Goal: Task Accomplishment & Management: Use online tool/utility

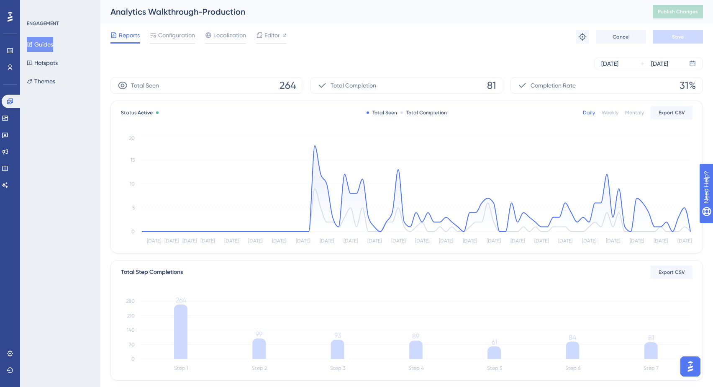
click at [50, 43] on button "Guides" at bounding box center [40, 44] width 26 height 15
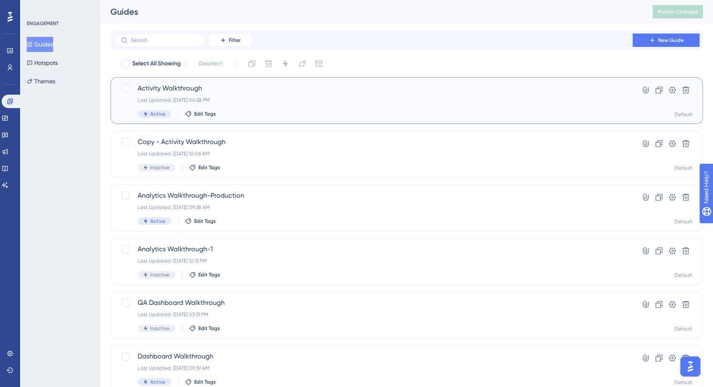
click at [253, 96] on div "Activity Walkthrough Last Updated: Sep 29 2025, 04:28 PM Active Edit Tags" at bounding box center [373, 100] width 471 height 34
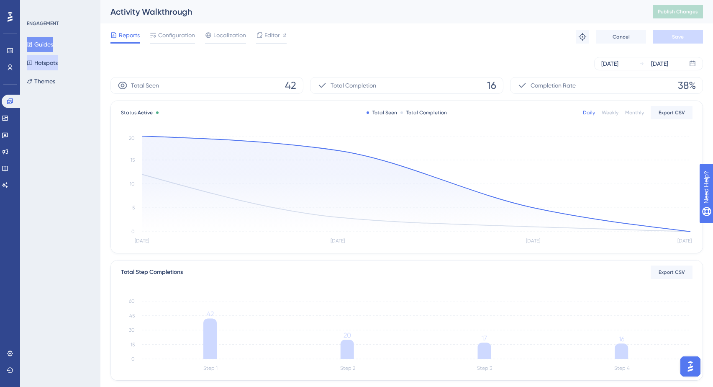
click at [54, 62] on button "Hotspots" at bounding box center [42, 62] width 31 height 15
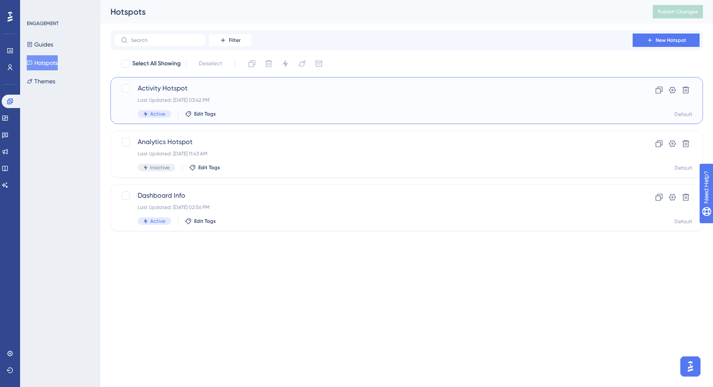
click at [280, 98] on div "Last Updated: Sep 15 2025, 03:42 PM" at bounding box center [373, 100] width 471 height 7
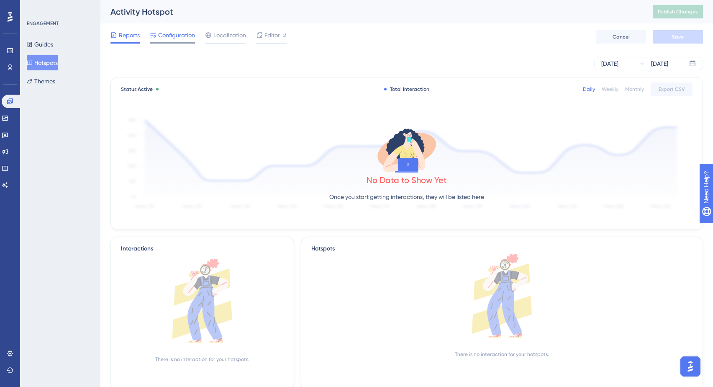
click at [183, 33] on span "Configuration" at bounding box center [176, 35] width 37 height 10
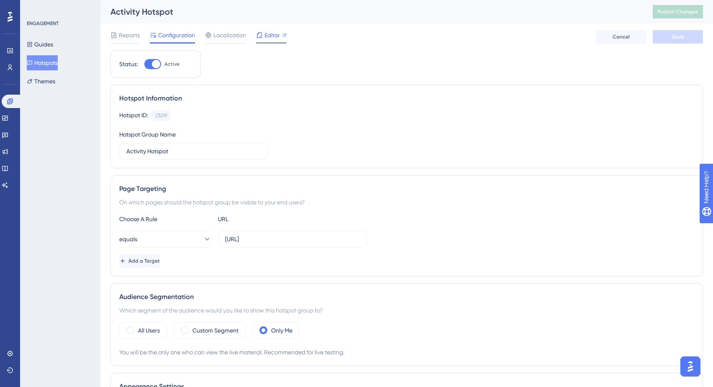
click at [272, 35] on span "Editor" at bounding box center [271, 35] width 15 height 10
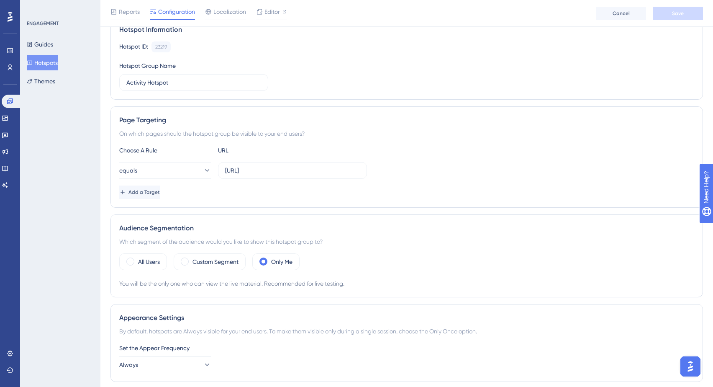
scroll to position [72, 0]
click at [133, 259] on span at bounding box center [130, 261] width 8 height 8
click at [137, 258] on input "radio" at bounding box center [137, 258] width 0 height 0
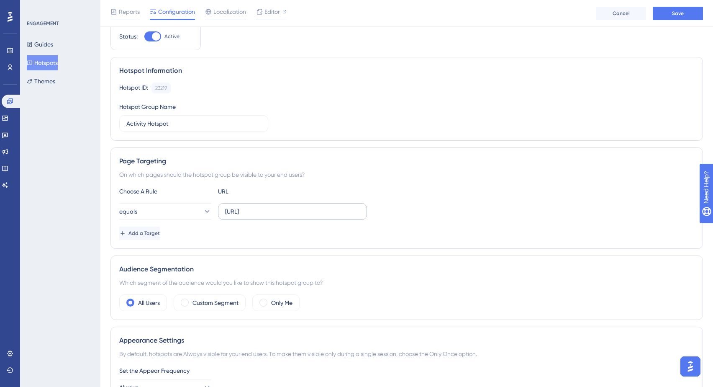
scroll to position [0, 0]
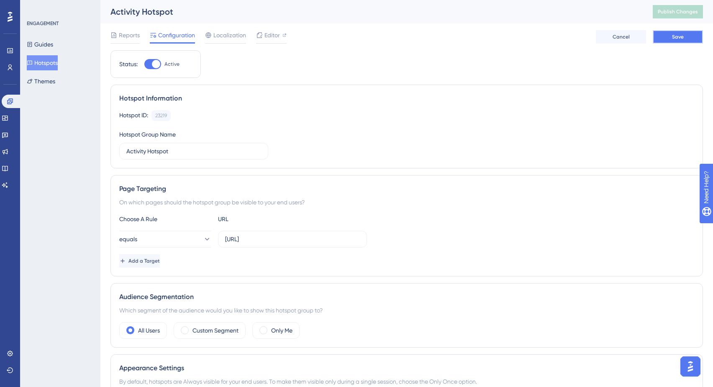
click at [670, 38] on button "Save" at bounding box center [678, 36] width 50 height 13
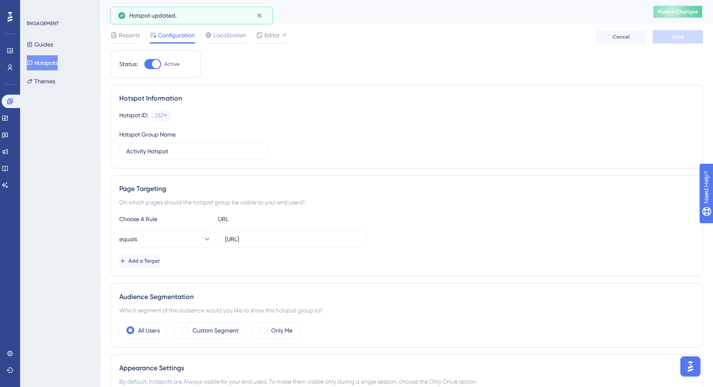
click at [676, 10] on span "Publish Changes" at bounding box center [678, 11] width 40 height 7
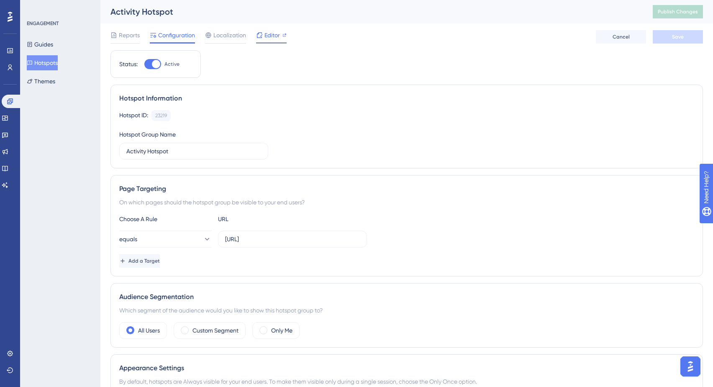
click at [270, 37] on span "Editor" at bounding box center [271, 35] width 15 height 10
click at [680, 11] on span "Publish Changes" at bounding box center [678, 11] width 40 height 7
click at [53, 46] on button "Guides" at bounding box center [40, 44] width 26 height 15
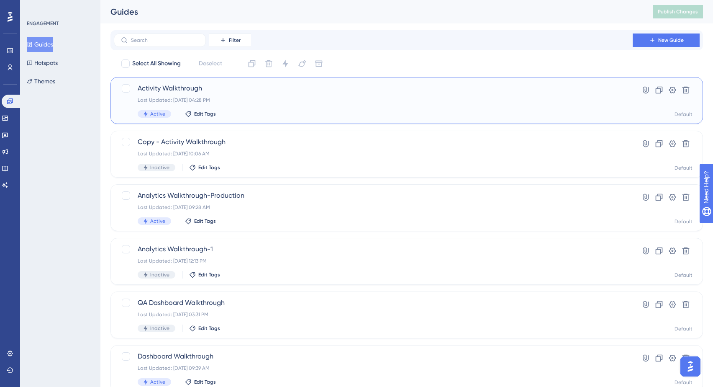
click at [280, 91] on span "Activity Walkthrough" at bounding box center [373, 88] width 471 height 10
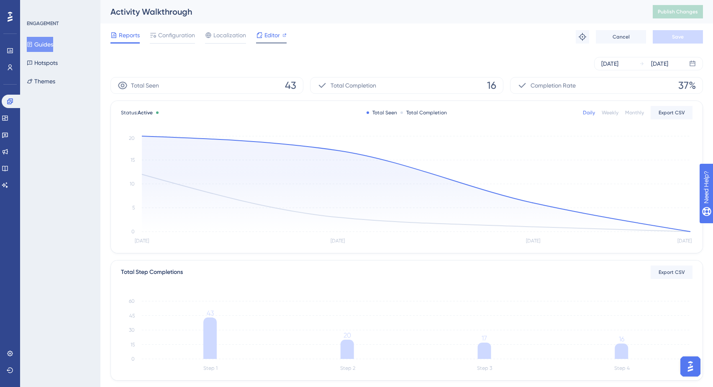
click at [268, 35] on span "Editor" at bounding box center [271, 35] width 15 height 10
click at [43, 44] on button "Guides" at bounding box center [40, 44] width 26 height 15
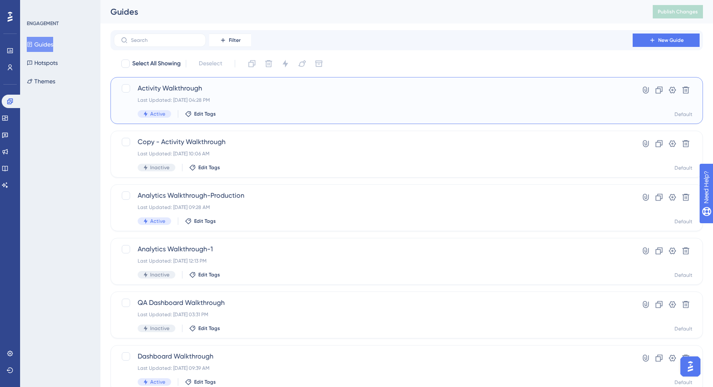
click at [244, 97] on div "Last Updated: Sep 29 2025, 04:28 PM" at bounding box center [373, 100] width 471 height 7
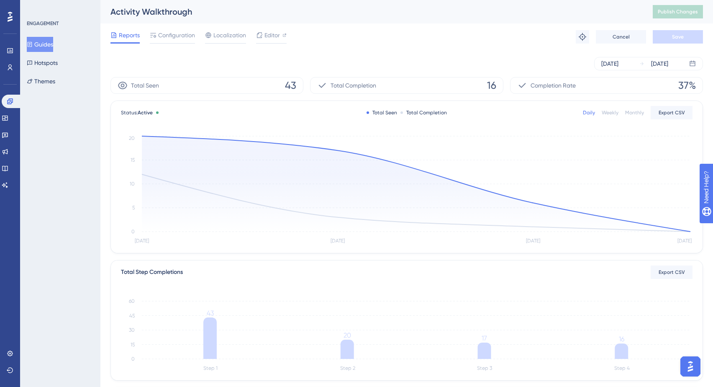
scroll to position [0, 0]
